Goal: Find specific page/section: Find specific page/section

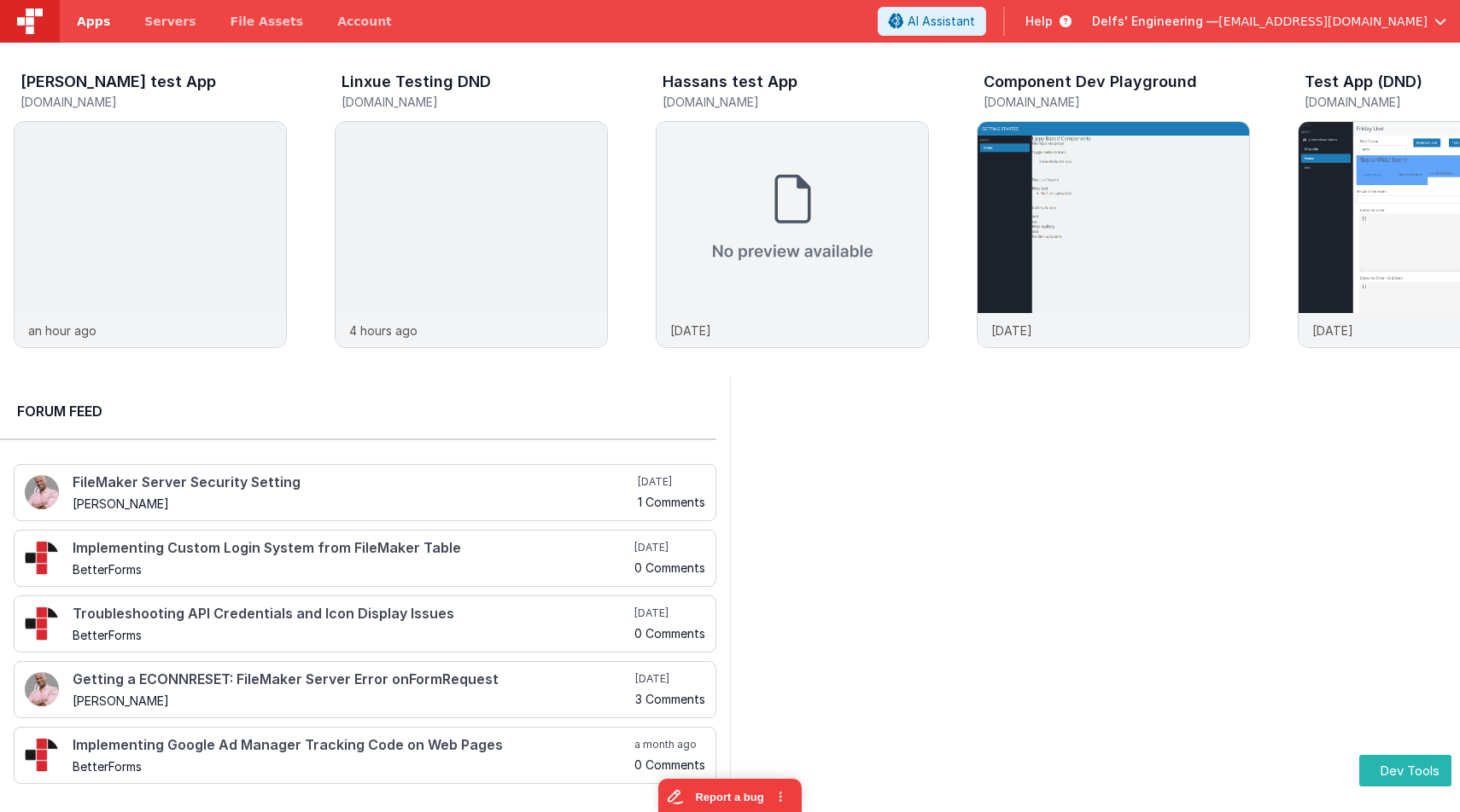
click at [101, 28] on span "Apps" at bounding box center [94, 22] width 33 height 17
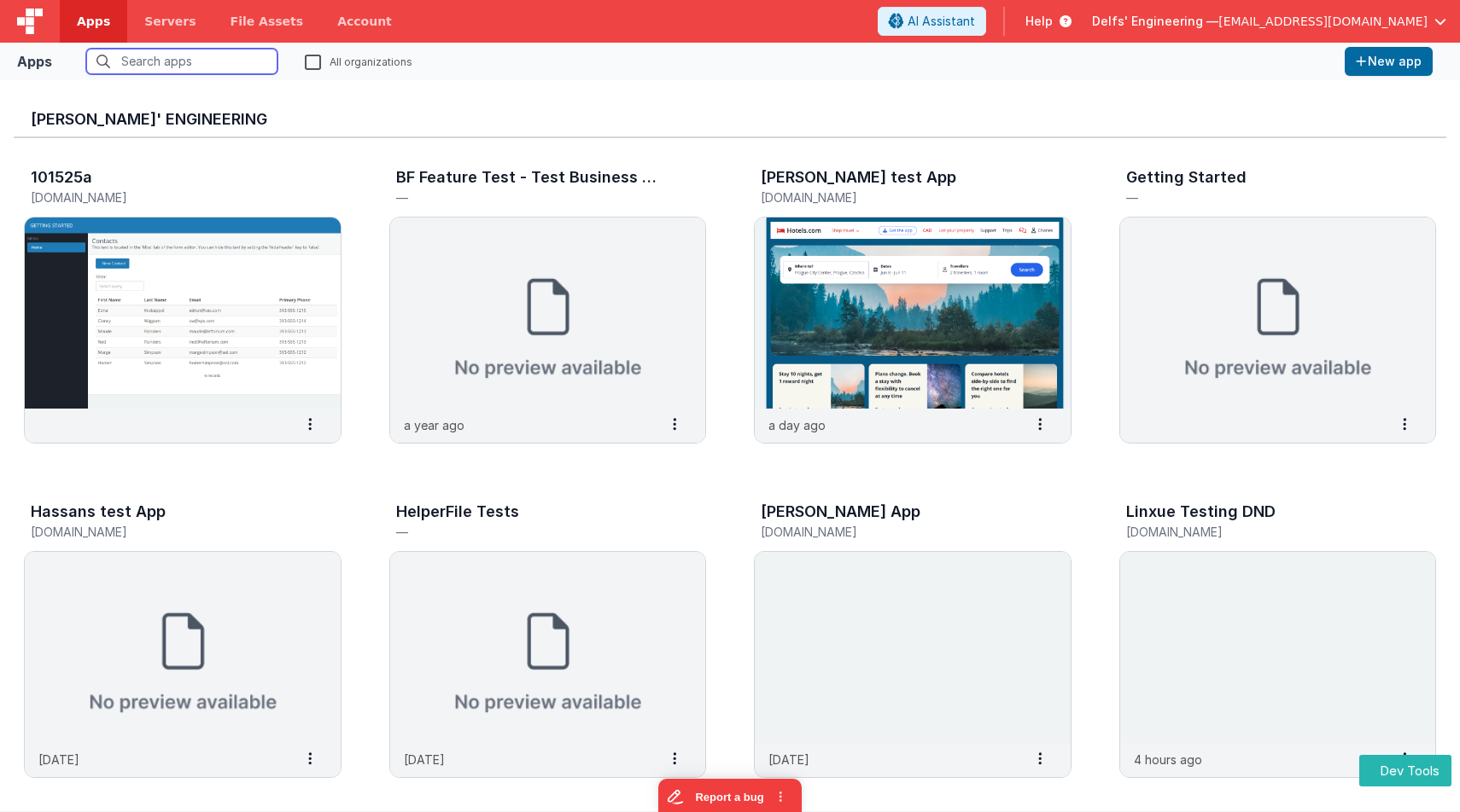
click at [158, 60] on input "text" at bounding box center [181, 62] width 192 height 26
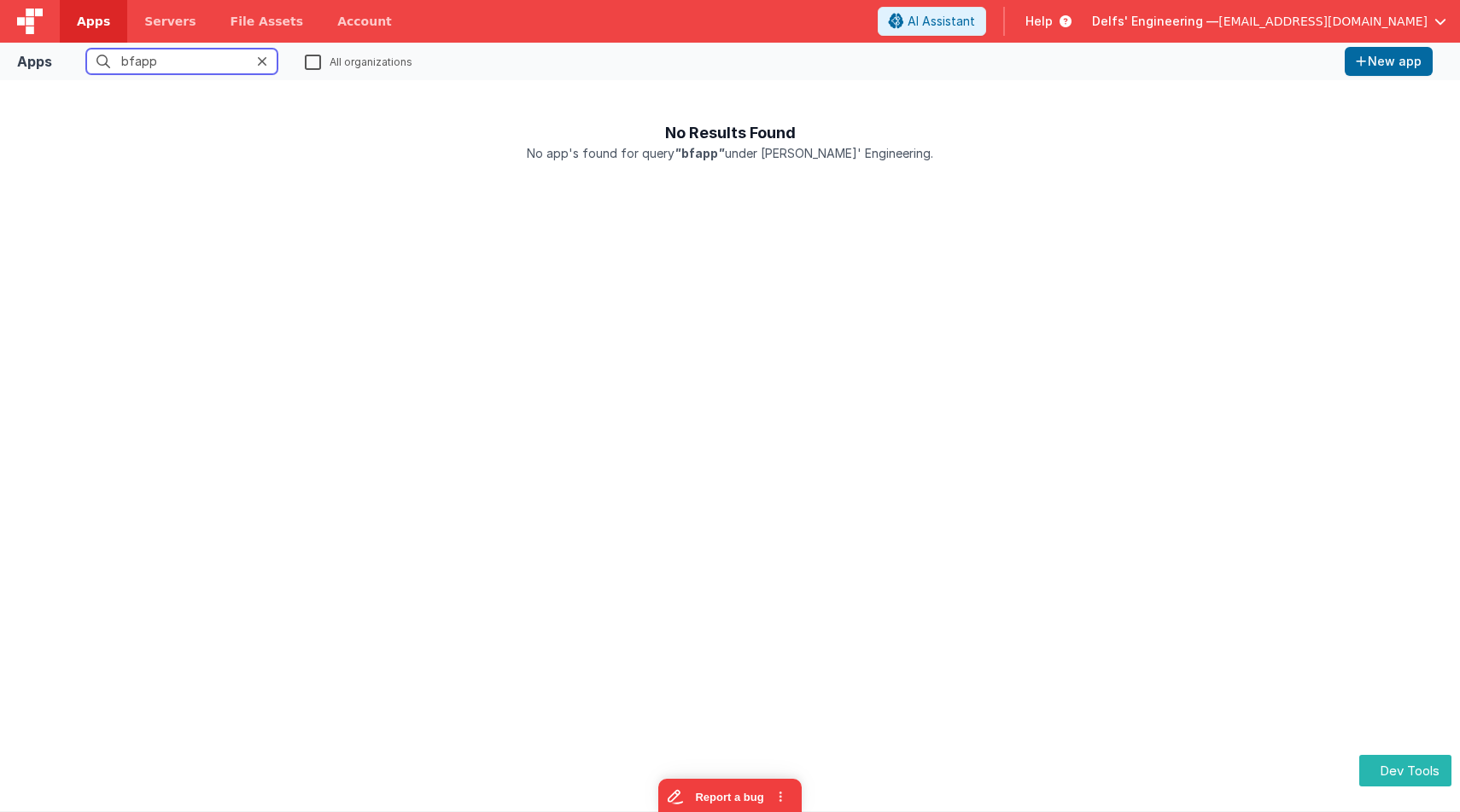
type input "bfapp"
click at [323, 65] on label "All organizations" at bounding box center [359, 61] width 108 height 16
click at [0, 0] on input "All organizations" at bounding box center [0, 0] width 0 height 0
click at [421, 108] on h1 "No Results Found" at bounding box center [730, 119] width 1432 height 51
click at [31, 16] on img at bounding box center [30, 22] width 26 height 26
